Goal: Use online tool/utility: Utilize a website feature to perform a specific function

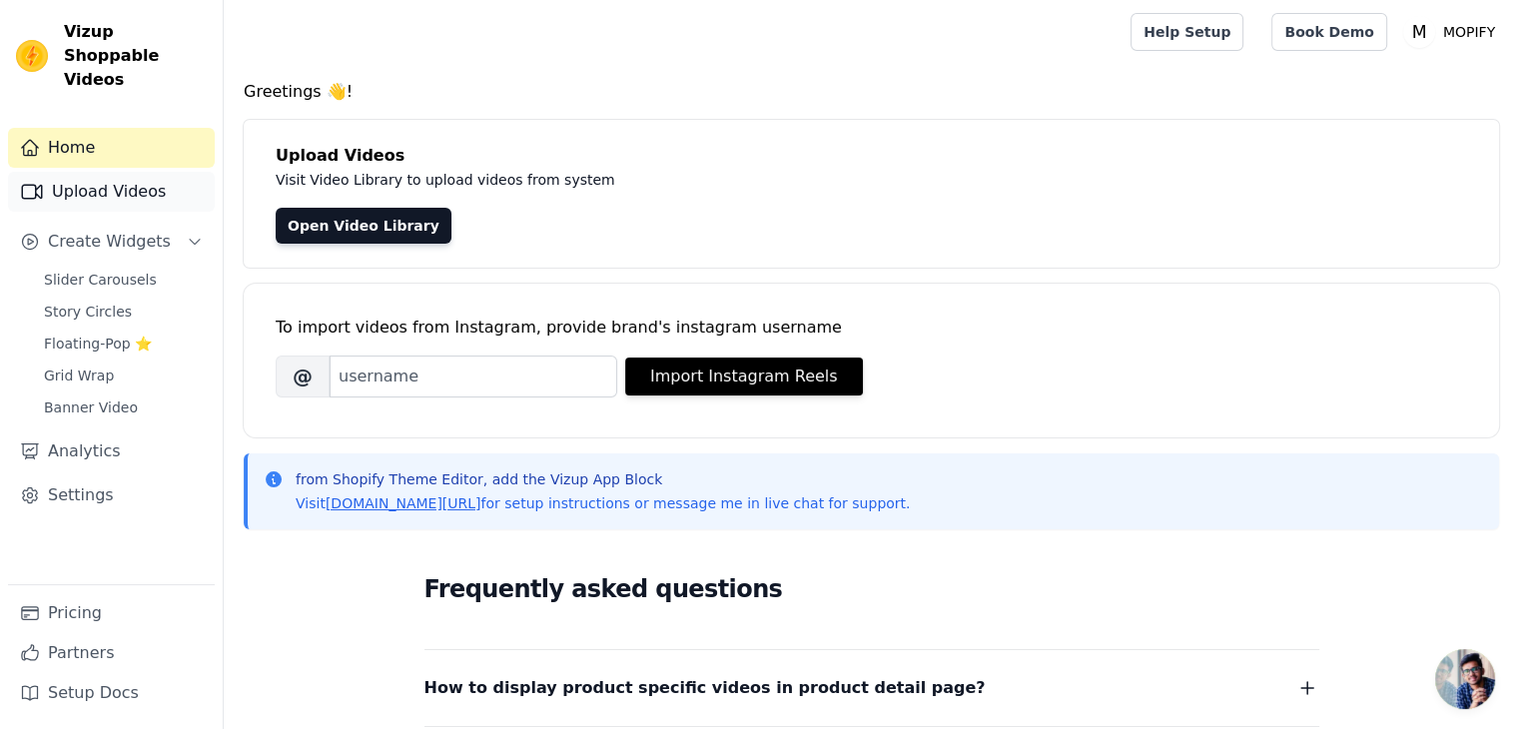
click at [112, 172] on link "Upload Videos" at bounding box center [111, 192] width 207 height 40
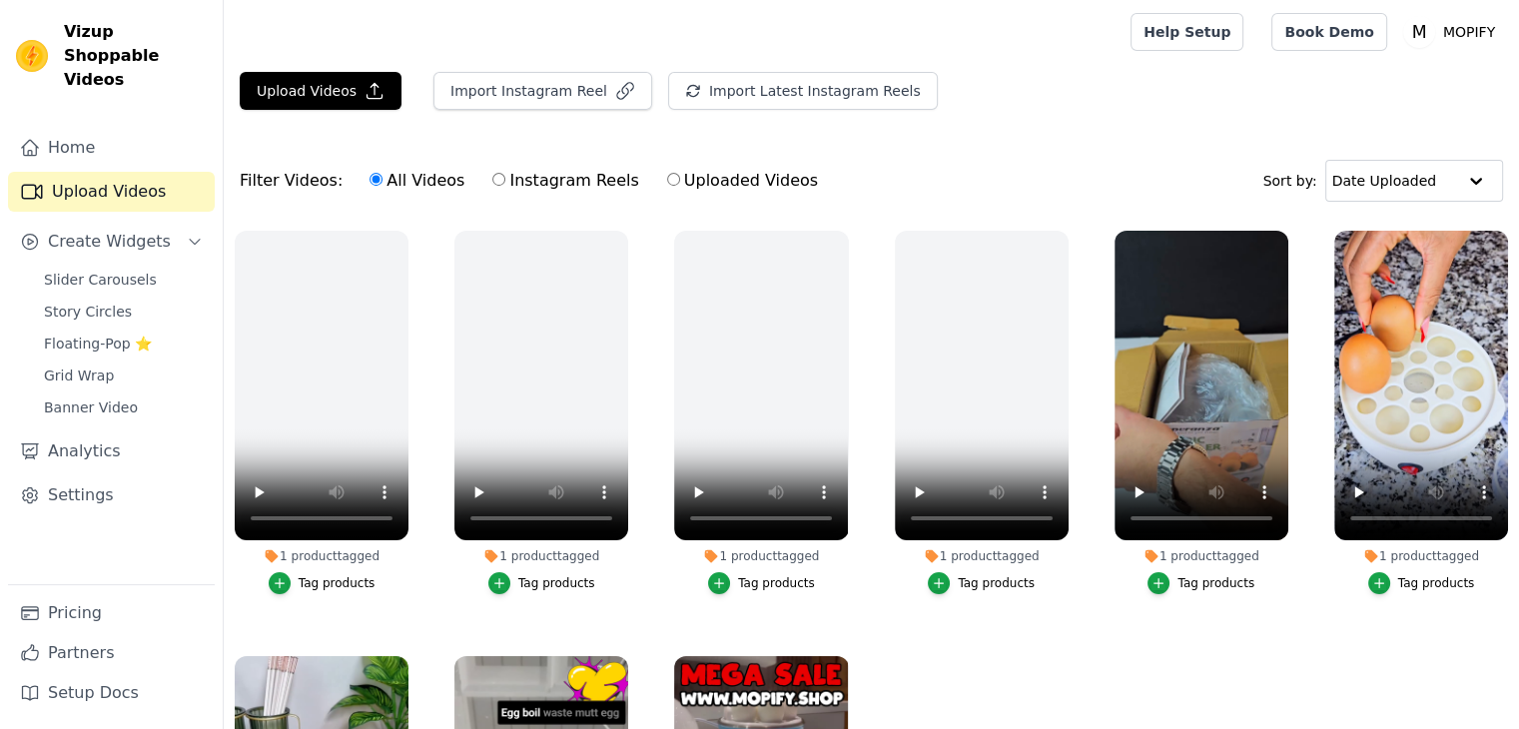
click at [88, 270] on span "Slider Carousels" at bounding box center [100, 280] width 113 height 20
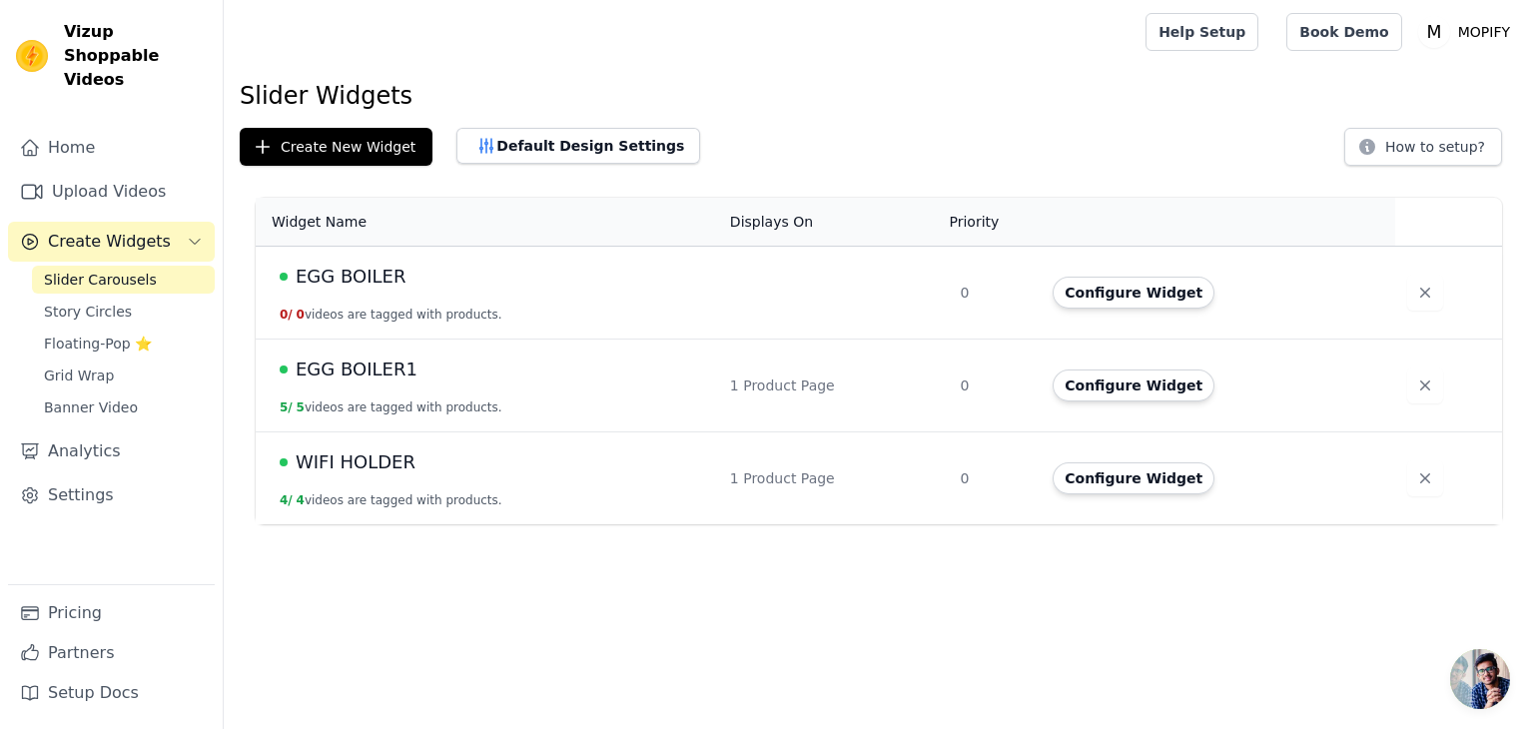
click at [575, 267] on div "EGG BOILER" at bounding box center [493, 277] width 426 height 28
click at [1076, 293] on button "Configure Widget" at bounding box center [1134, 293] width 162 height 32
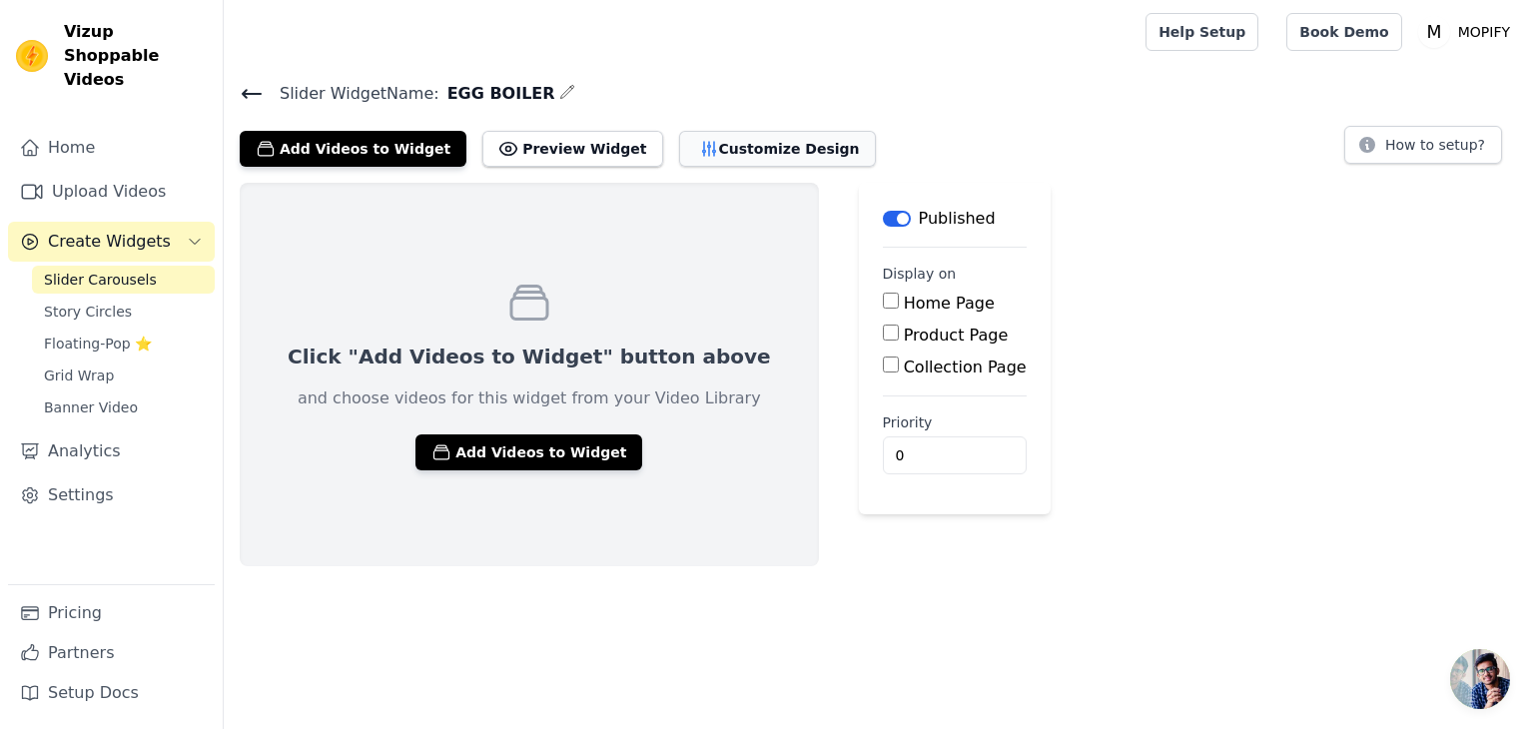
click at [698, 151] on button "Customize Design" at bounding box center [777, 149] width 197 height 36
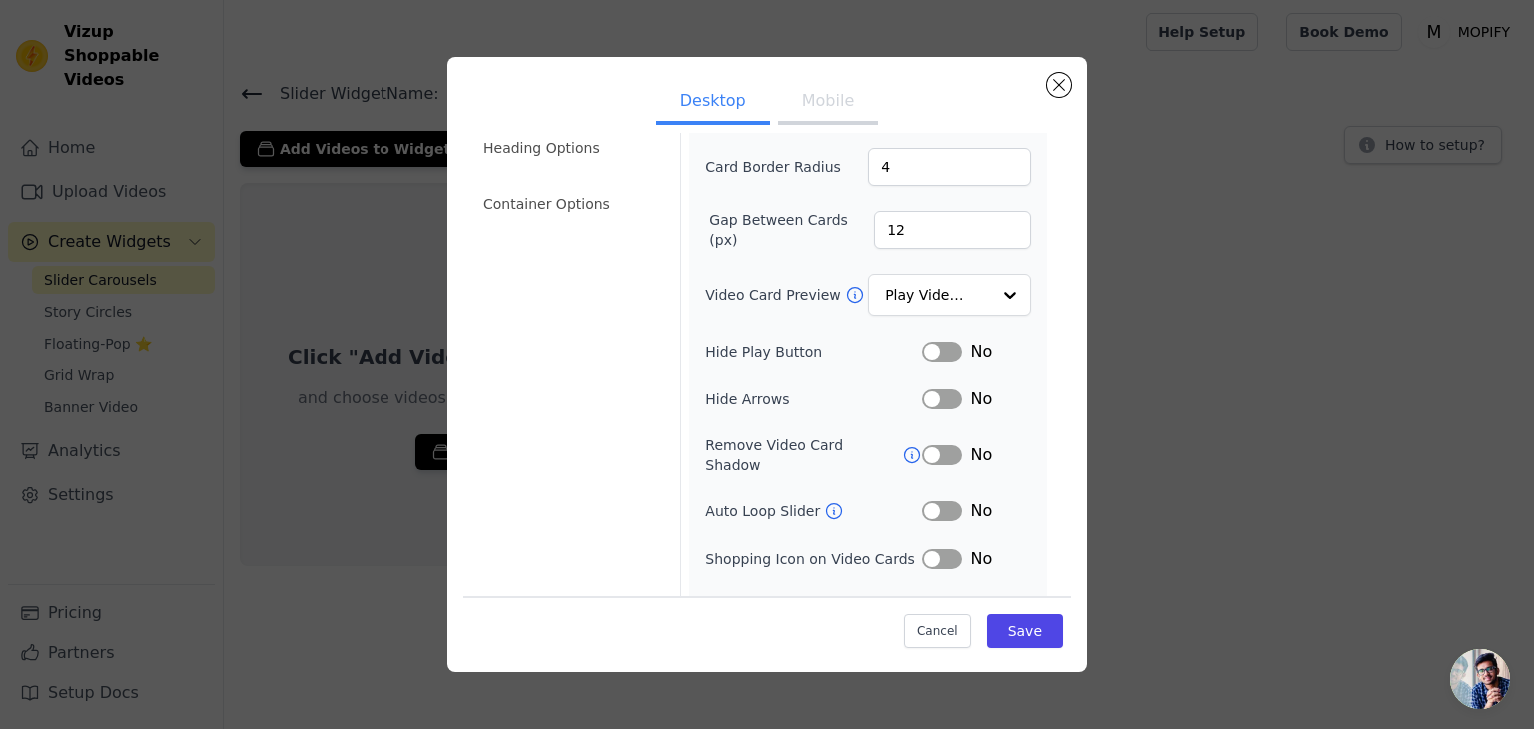
scroll to position [156, 0]
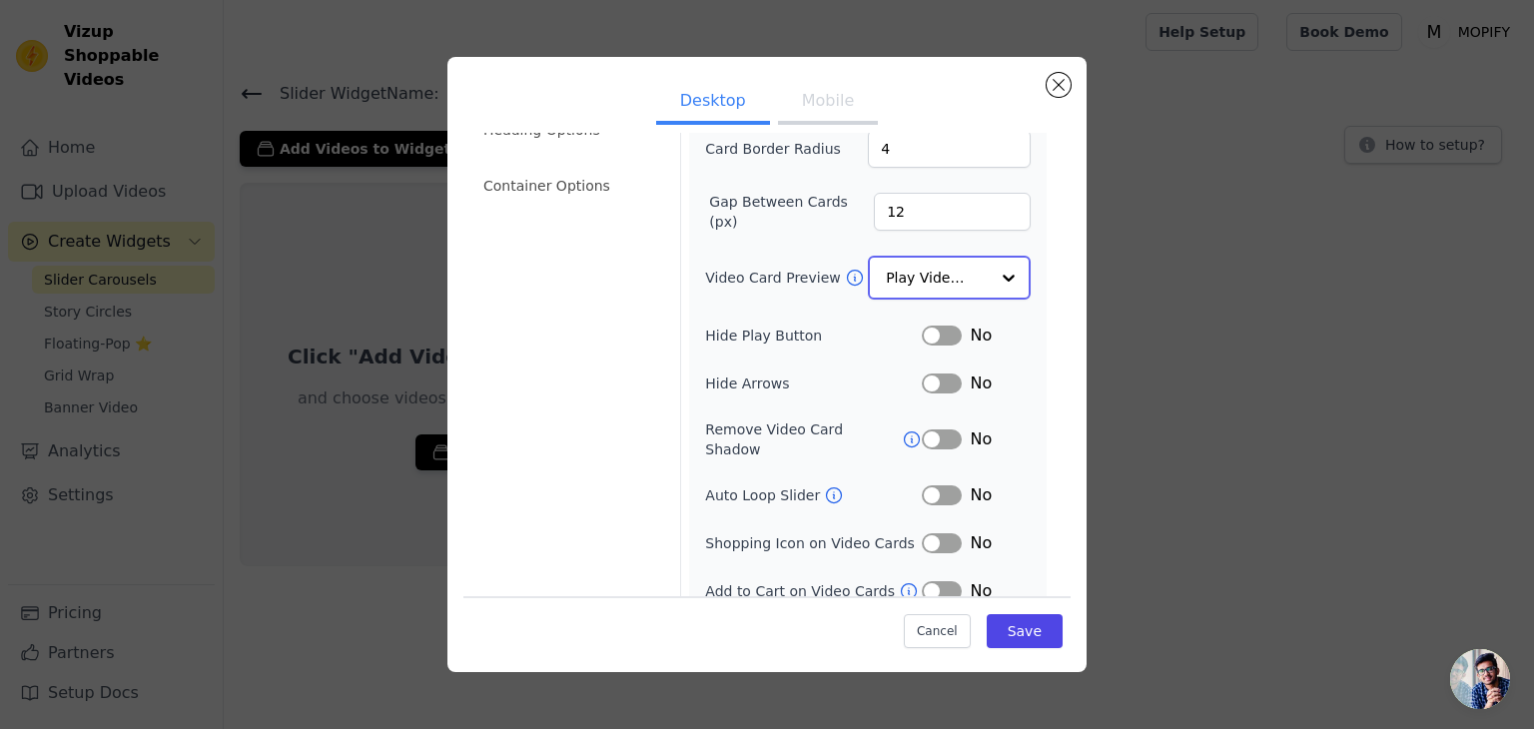
click at [893, 285] on input "Video Card Preview" at bounding box center [937, 278] width 103 height 40
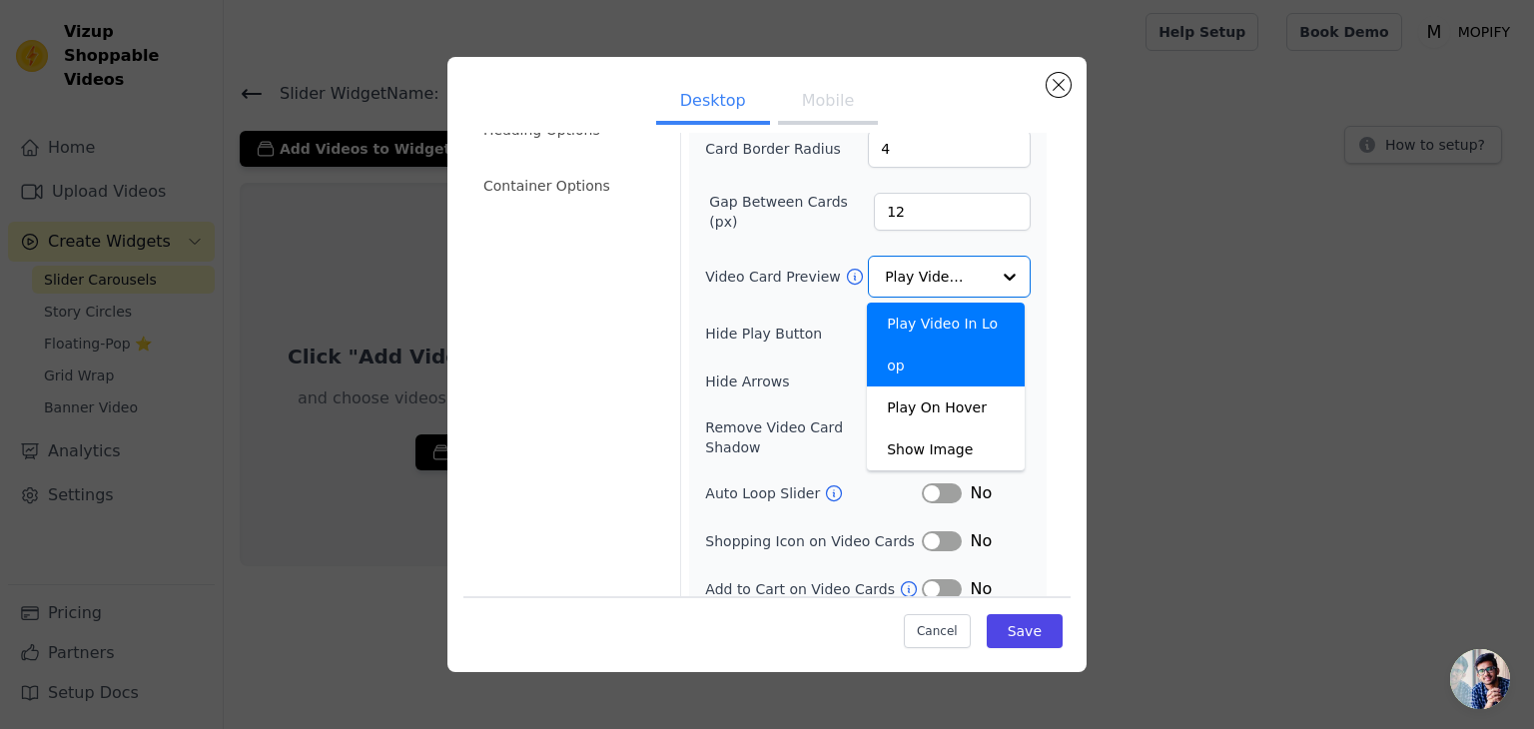
click at [771, 309] on div "Width (in px) 200 Height (in px) 355 Card Border Radius 4 Gap Between Cards (px…" at bounding box center [868, 303] width 326 height 595
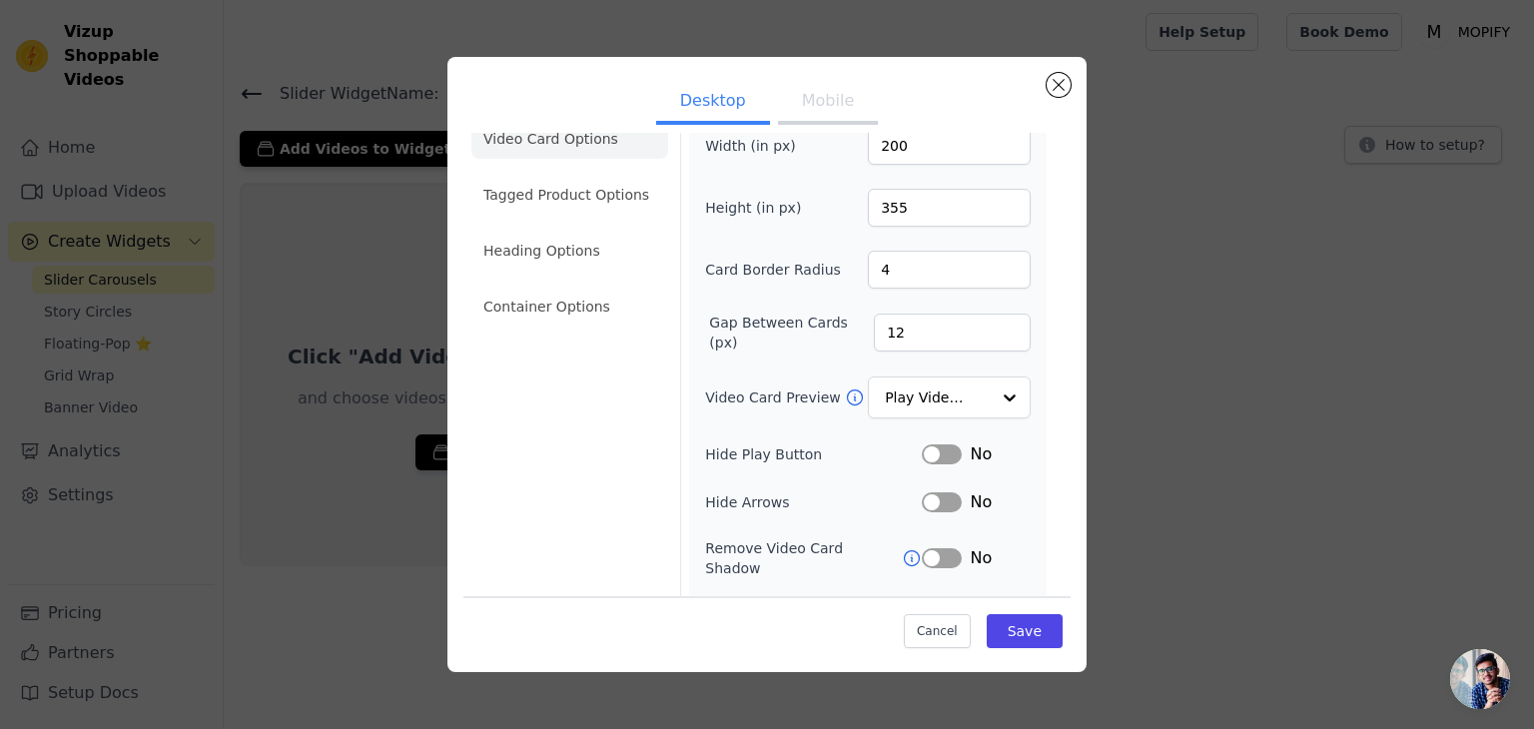
scroll to position [0, 0]
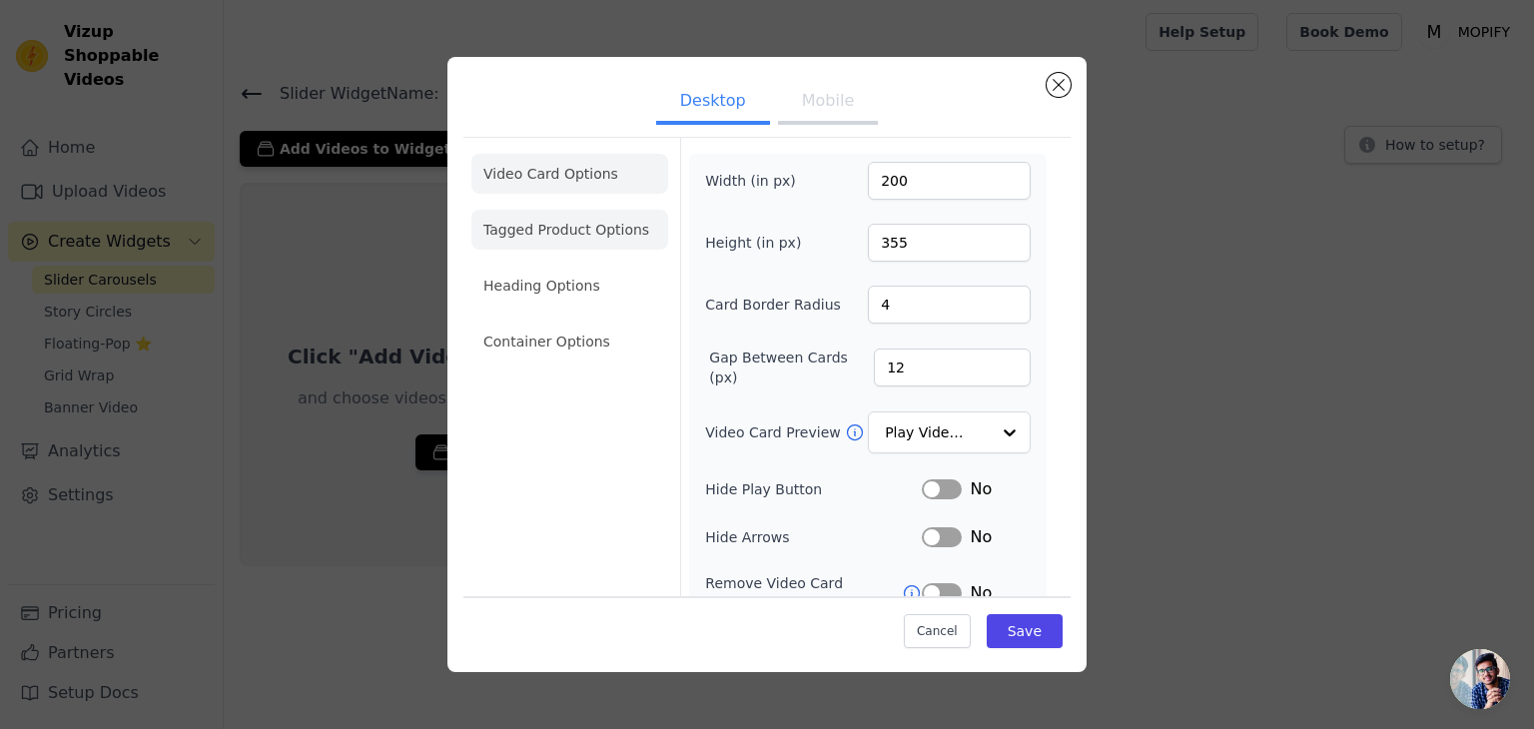
click at [587, 322] on li "Tagged Product Options" at bounding box center [569, 342] width 197 height 40
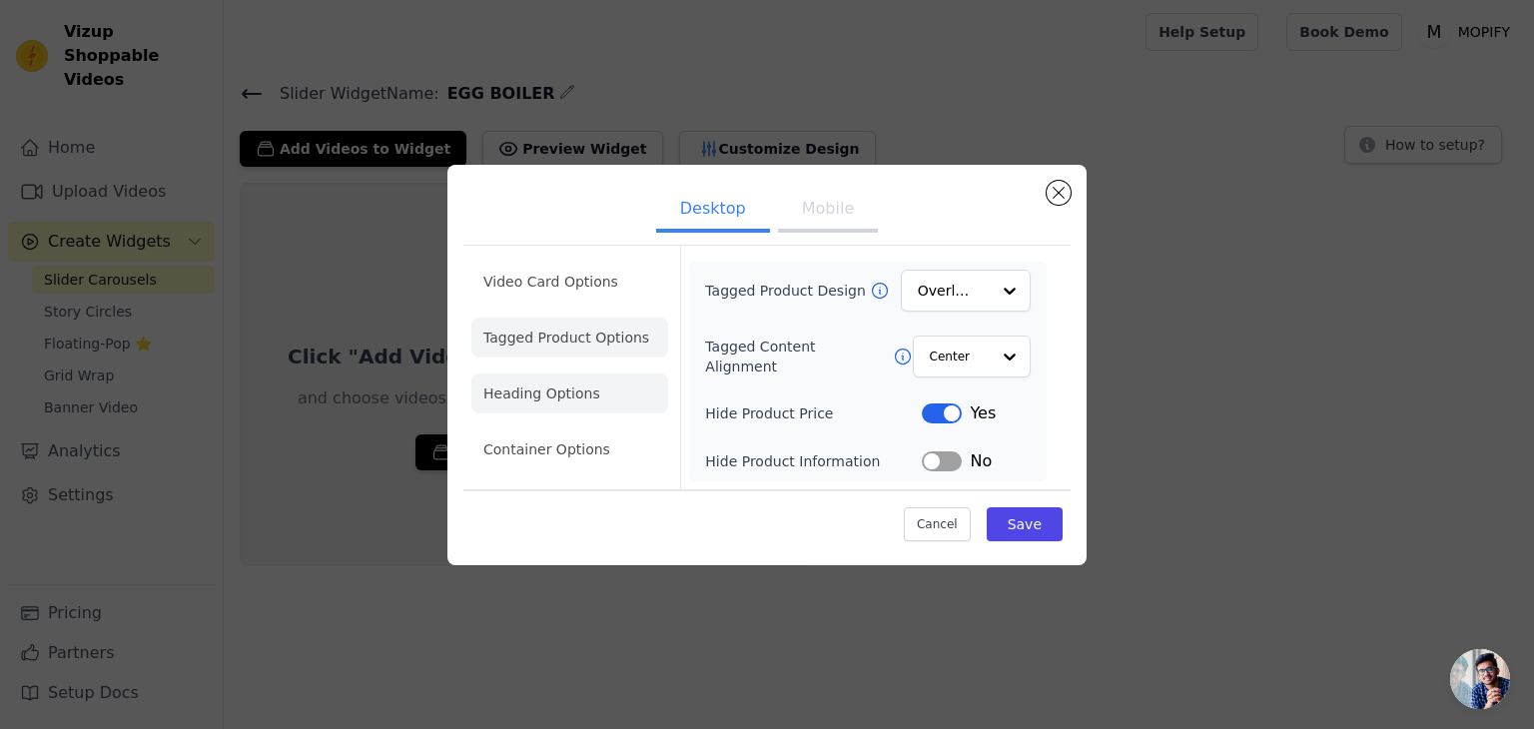
click at [580, 377] on li "Heading Options" at bounding box center [569, 394] width 197 height 40
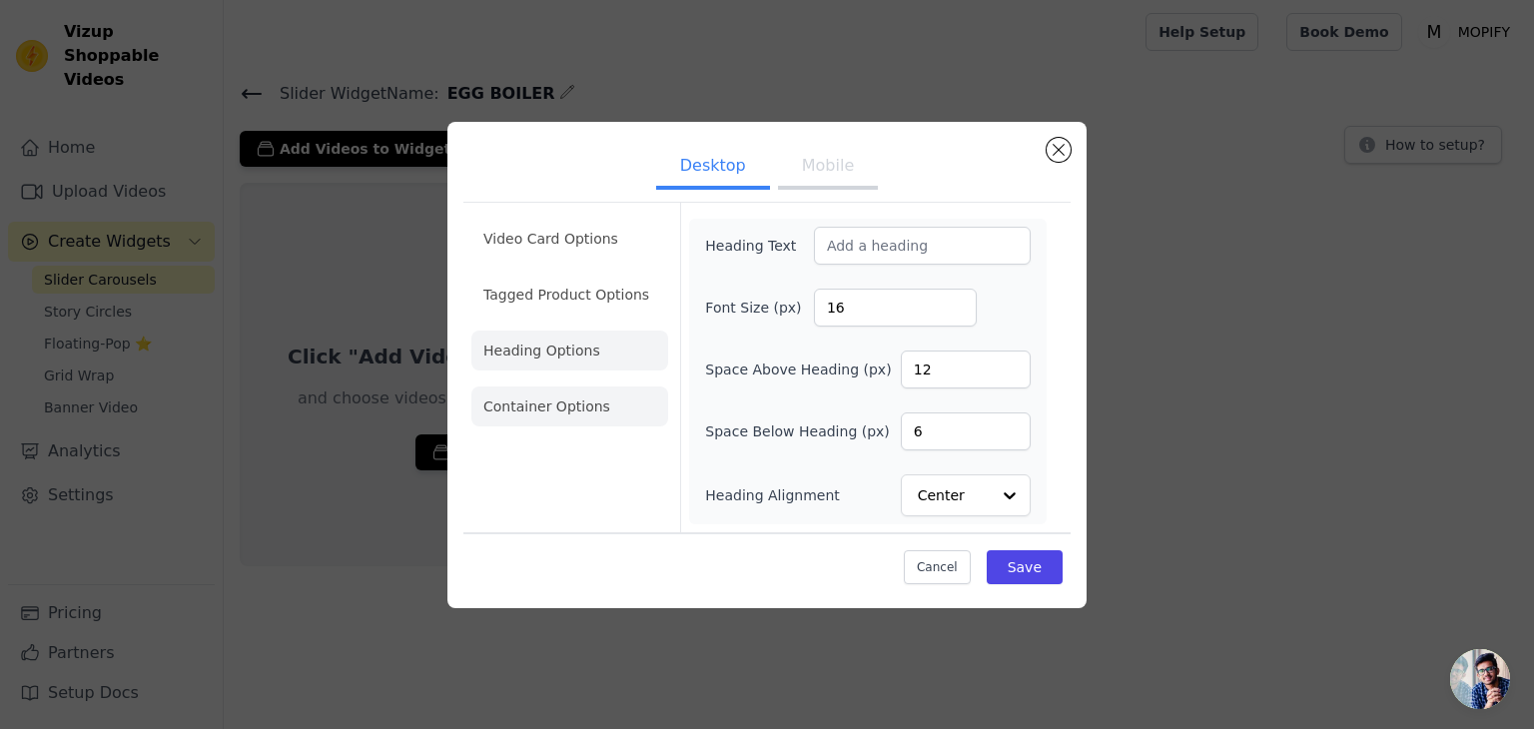
click at [651, 405] on li "Container Options" at bounding box center [569, 407] width 197 height 40
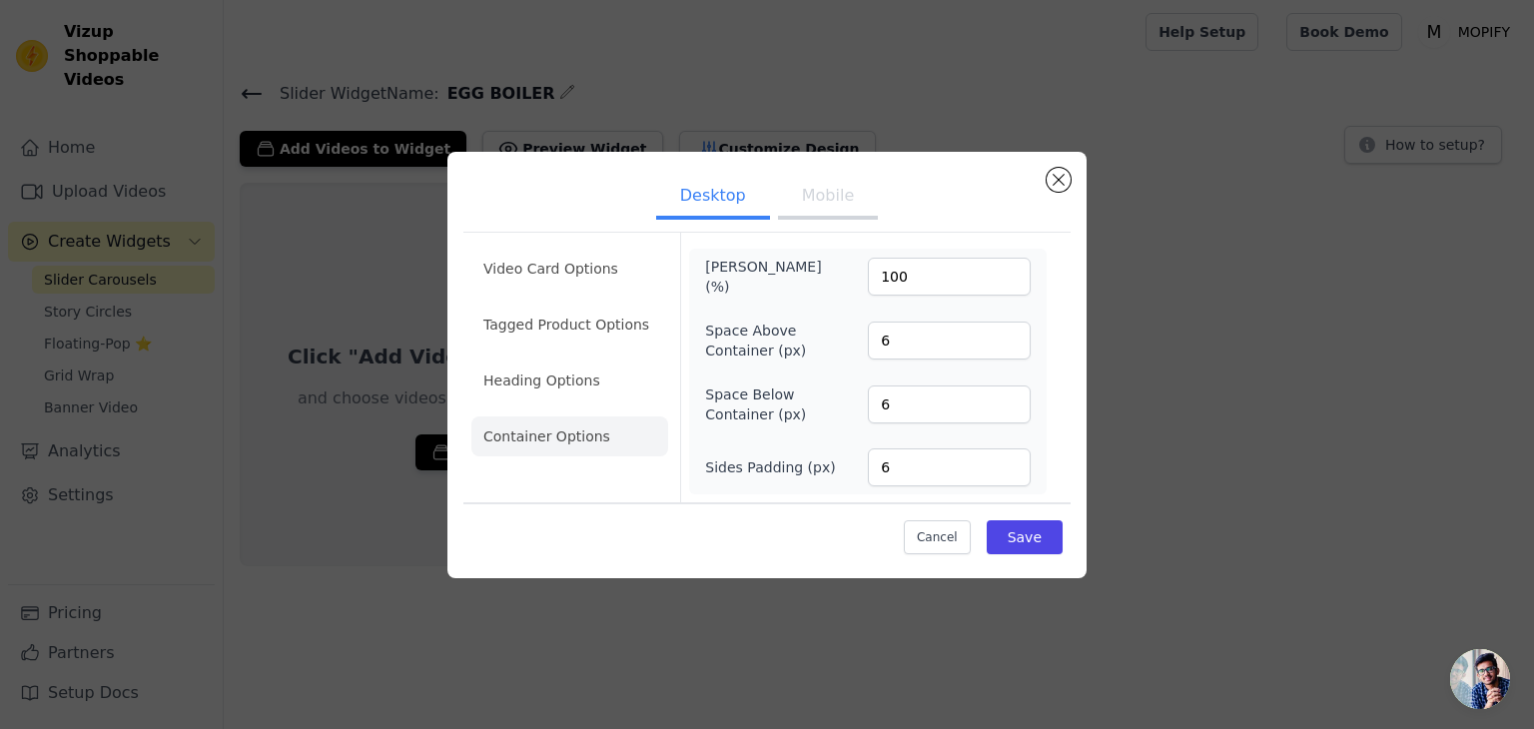
click at [812, 201] on button "Mobile" at bounding box center [828, 198] width 100 height 44
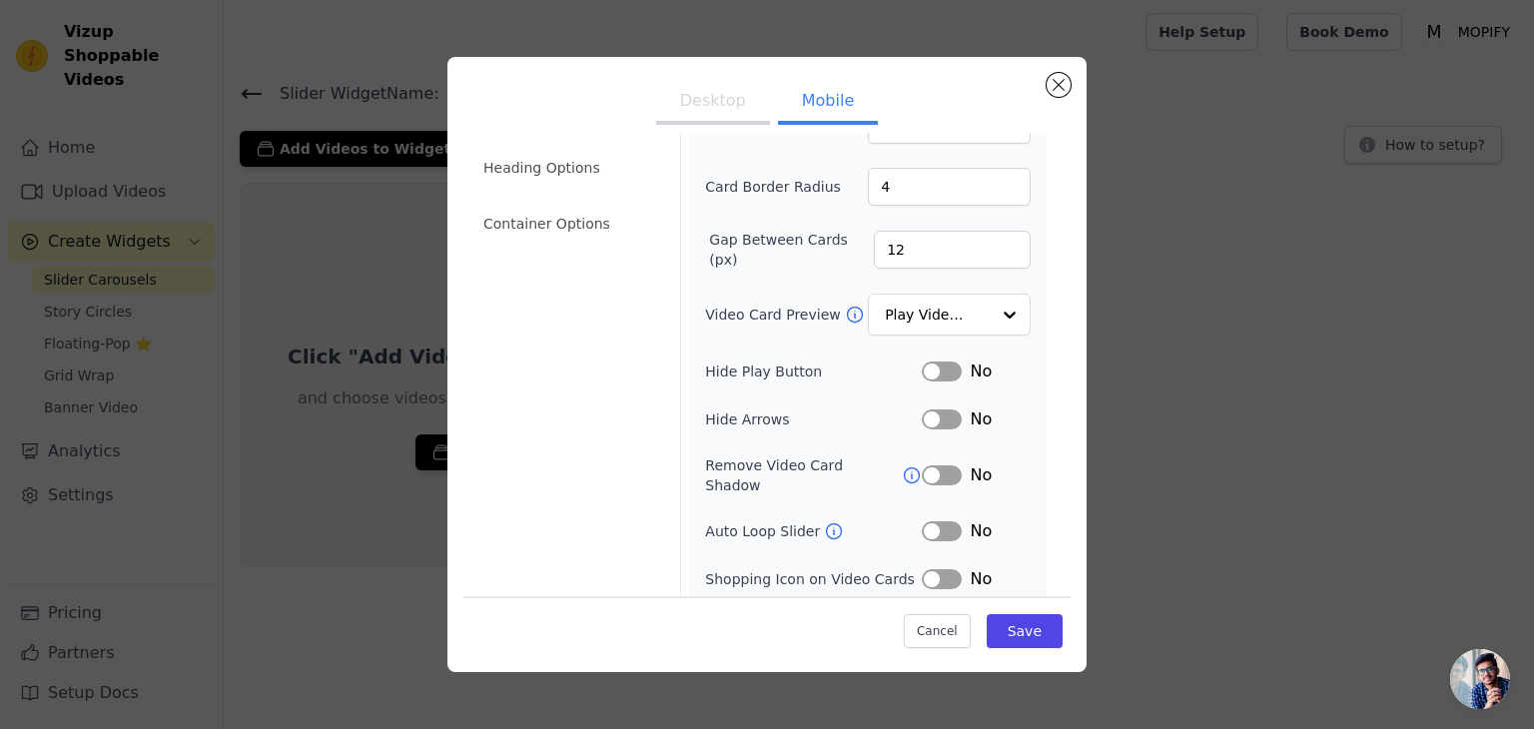
scroll to position [204, 0]
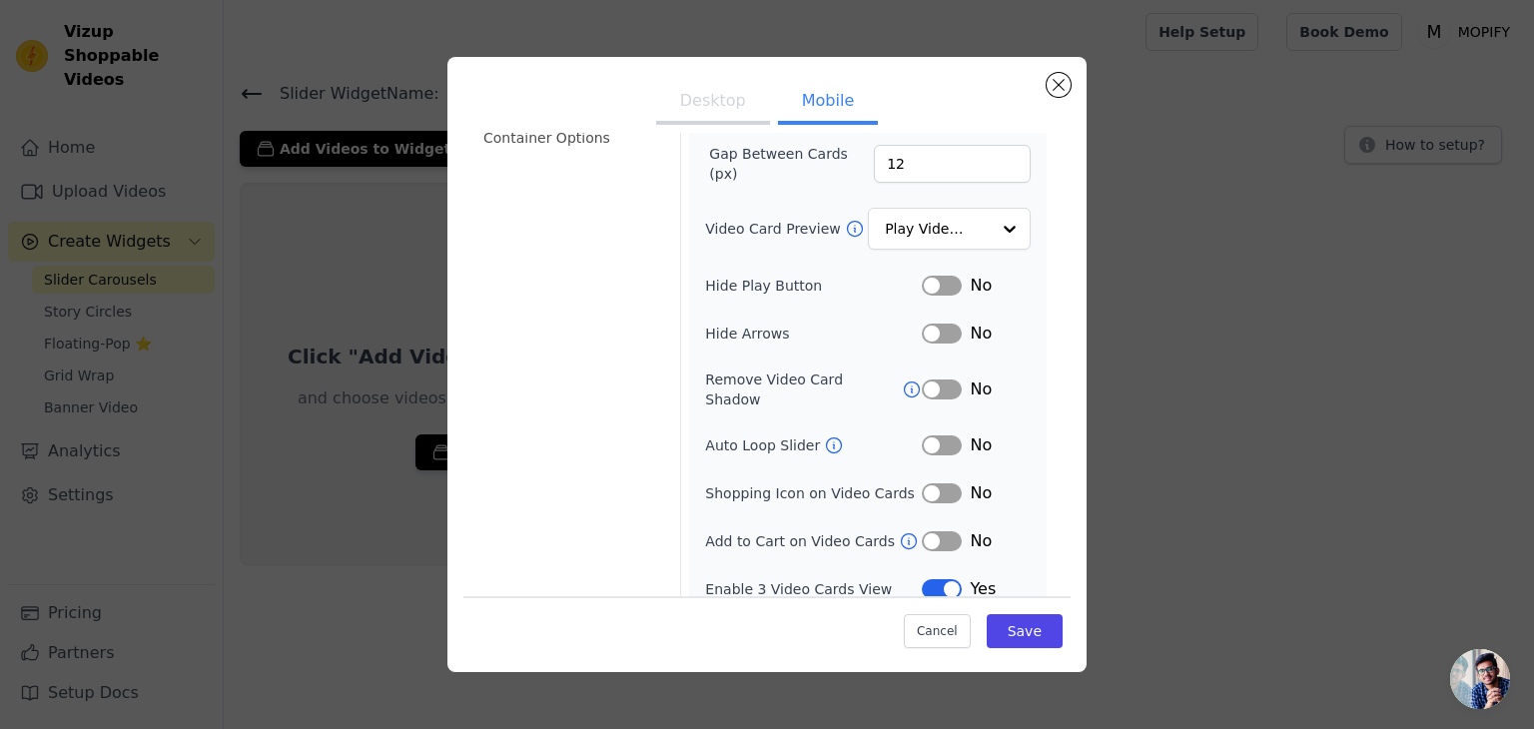
click at [593, 132] on ul "Desktop Mobile" at bounding box center [766, 103] width 607 height 60
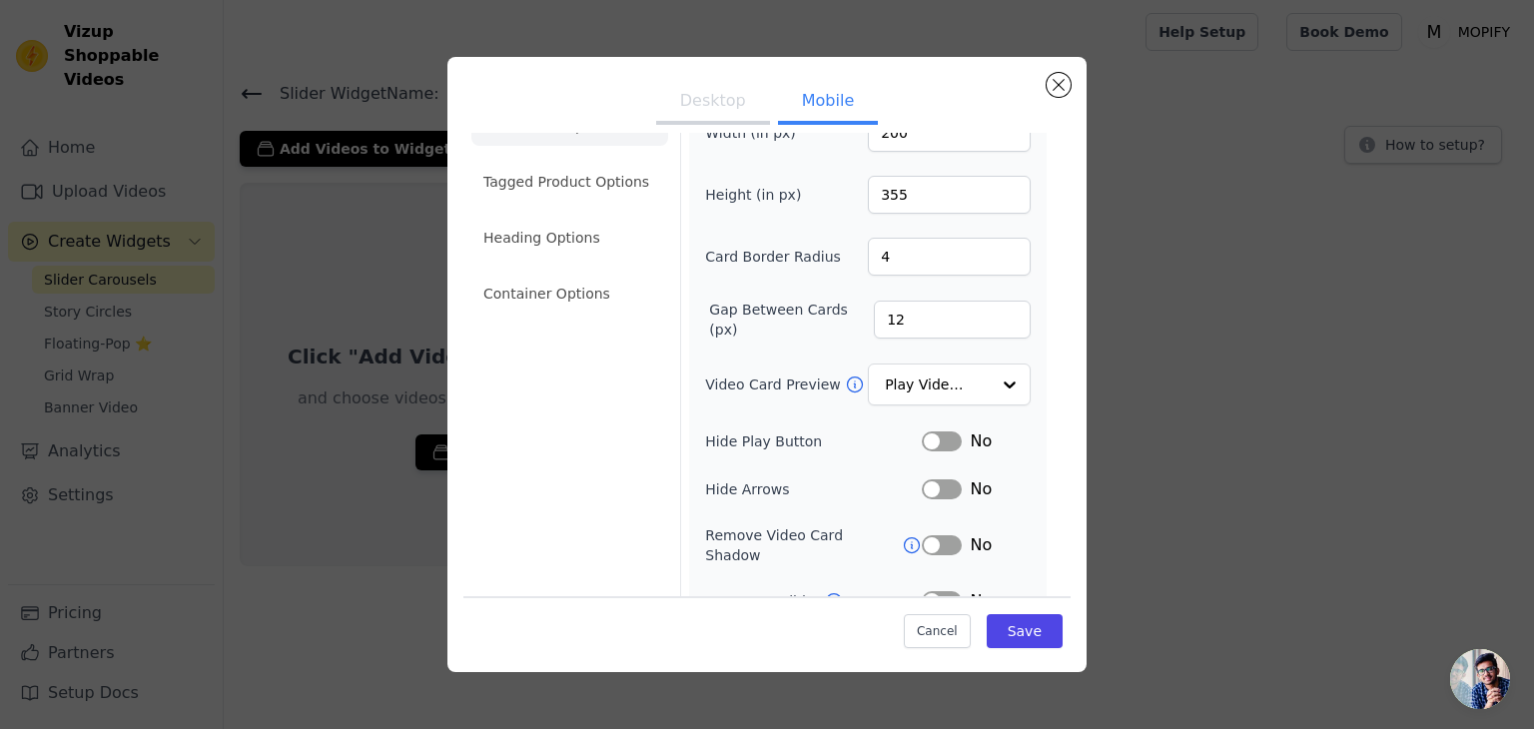
scroll to position [0, 0]
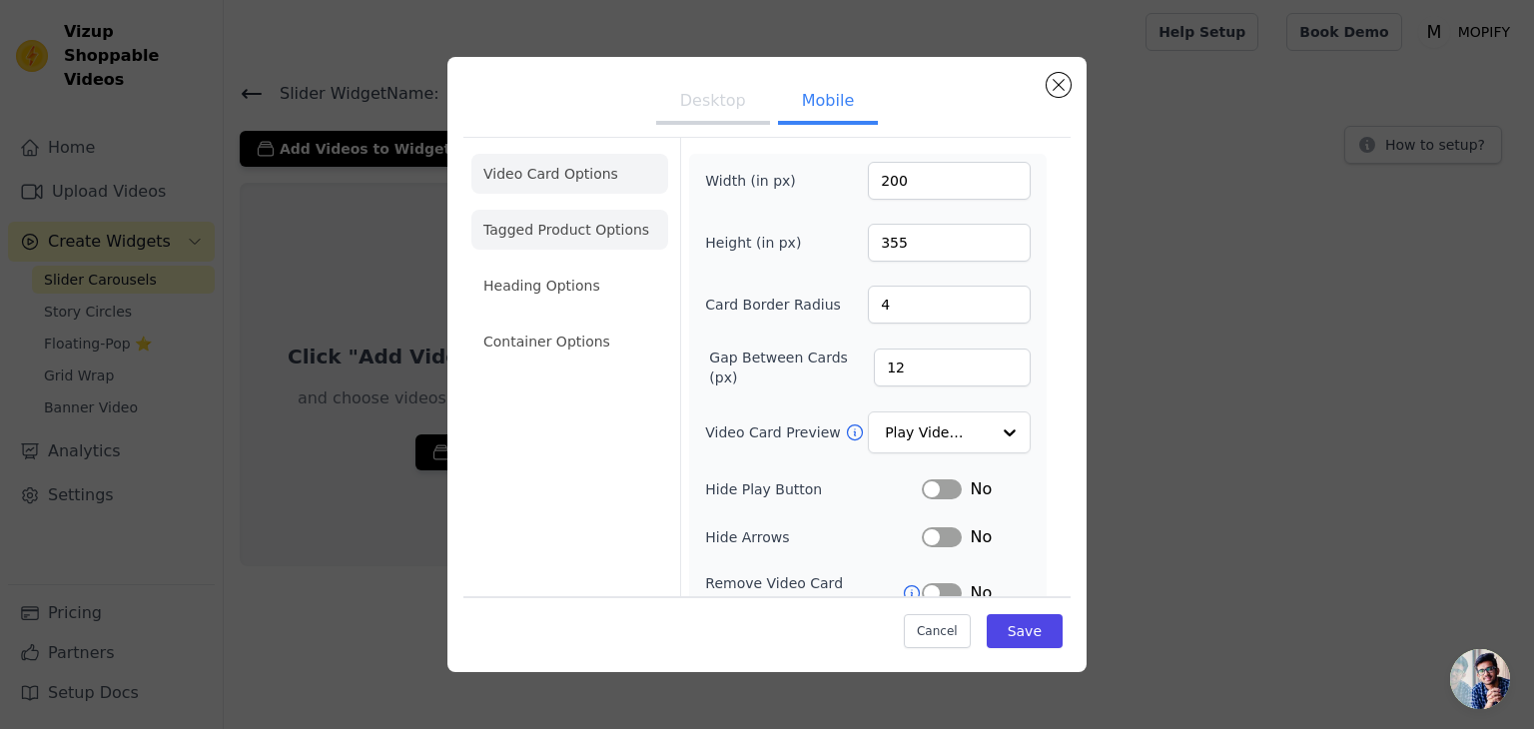
click at [593, 322] on li "Tagged Product Options" at bounding box center [569, 342] width 197 height 40
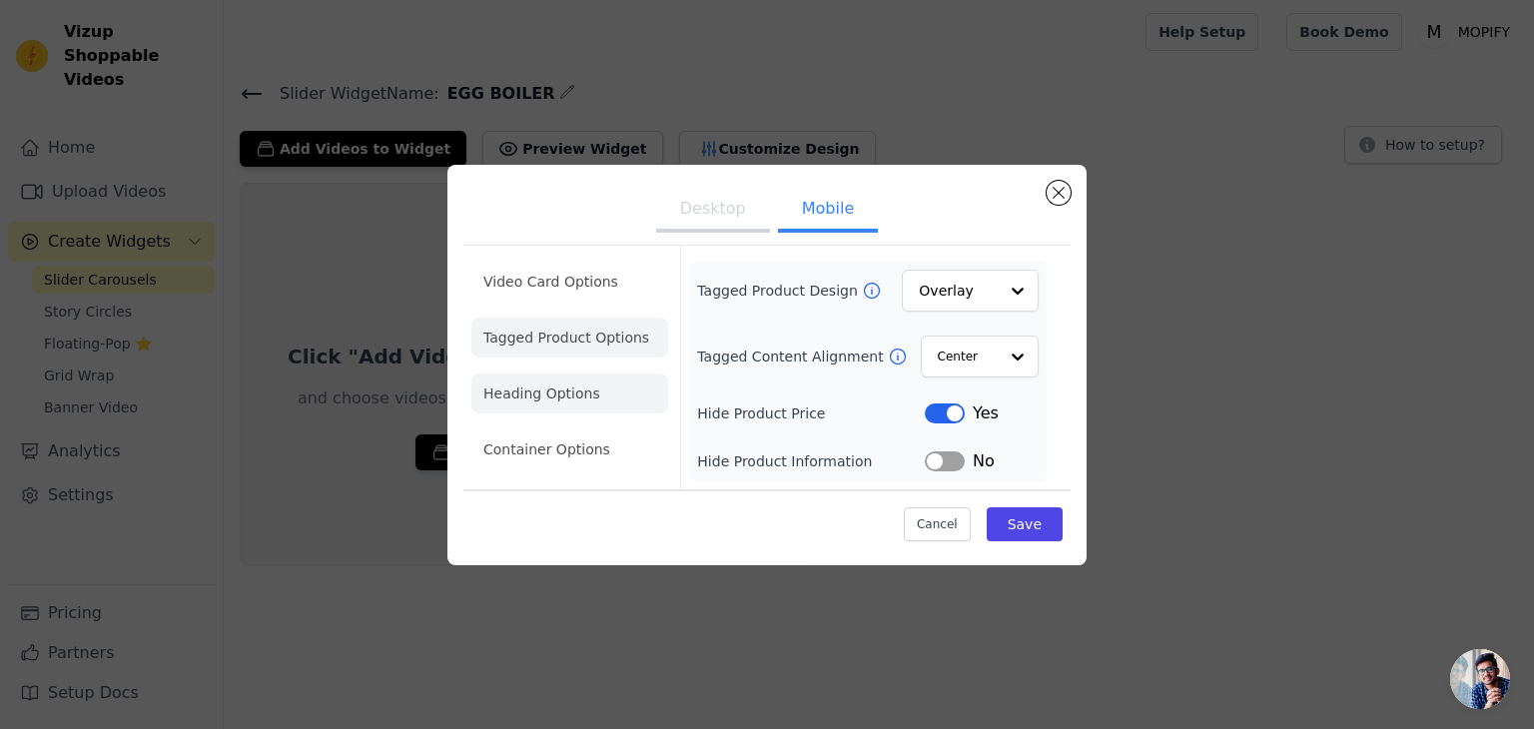
click at [568, 387] on li "Heading Options" at bounding box center [569, 394] width 197 height 40
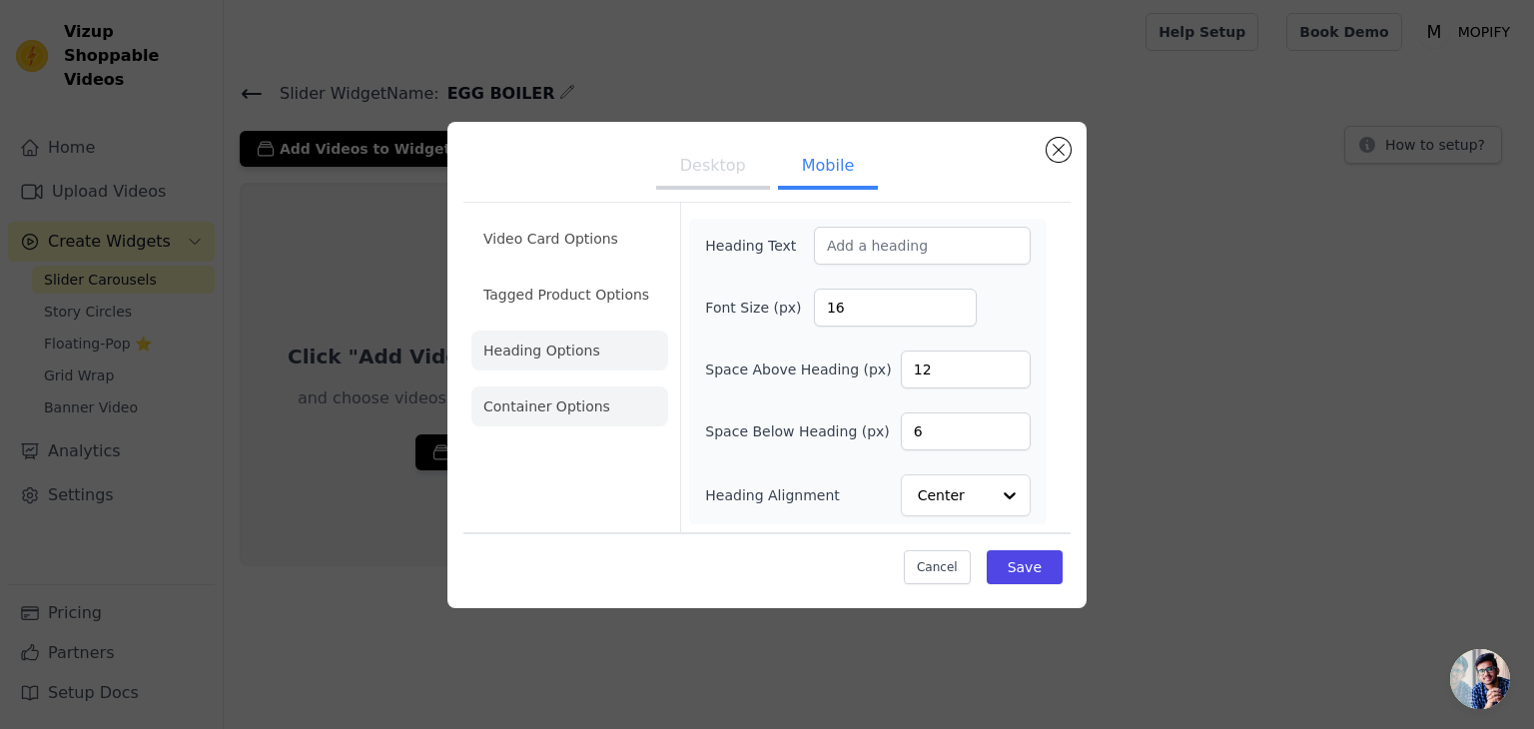
click at [572, 403] on li "Container Options" at bounding box center [569, 407] width 197 height 40
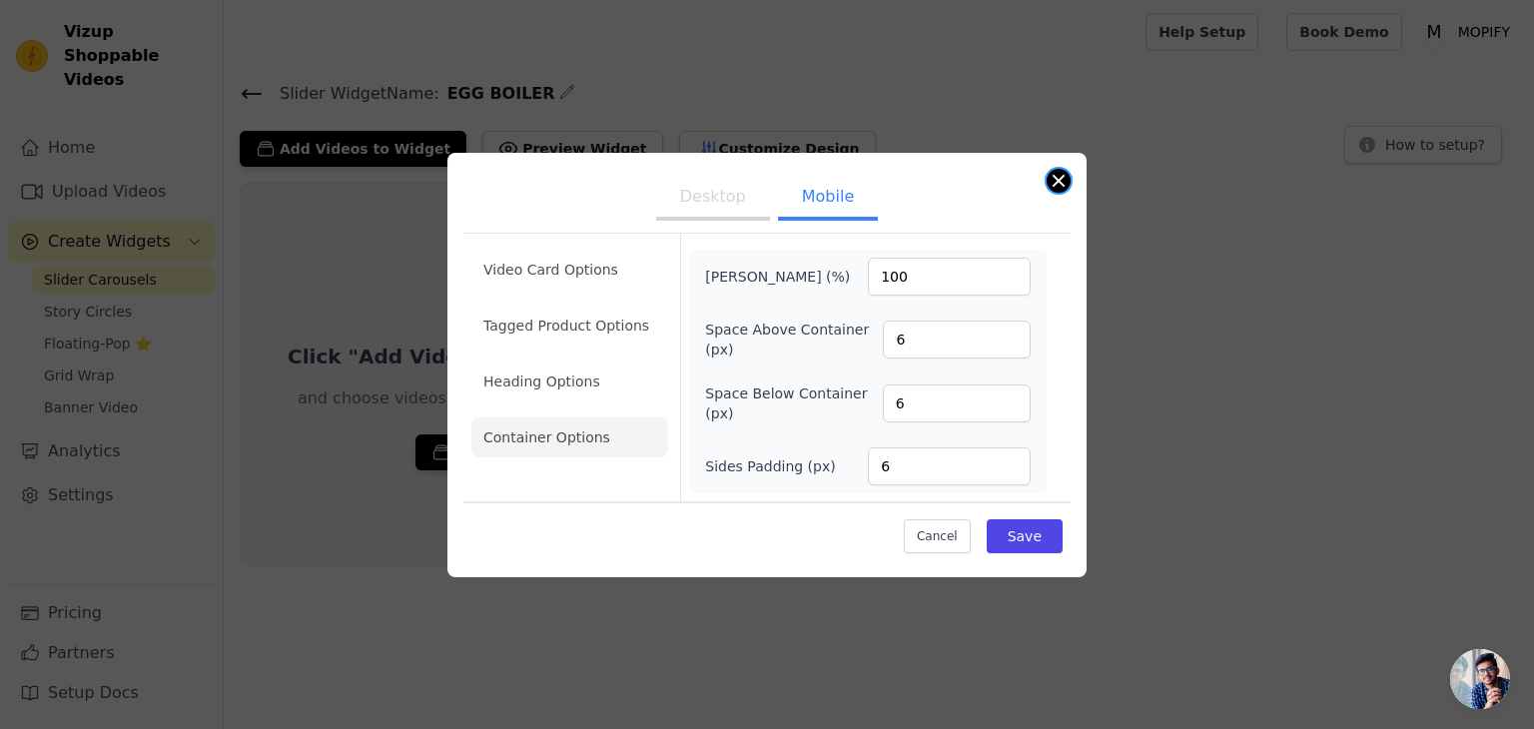
click at [1065, 186] on button "Close modal" at bounding box center [1059, 181] width 24 height 24
